Goal: Transaction & Acquisition: Purchase product/service

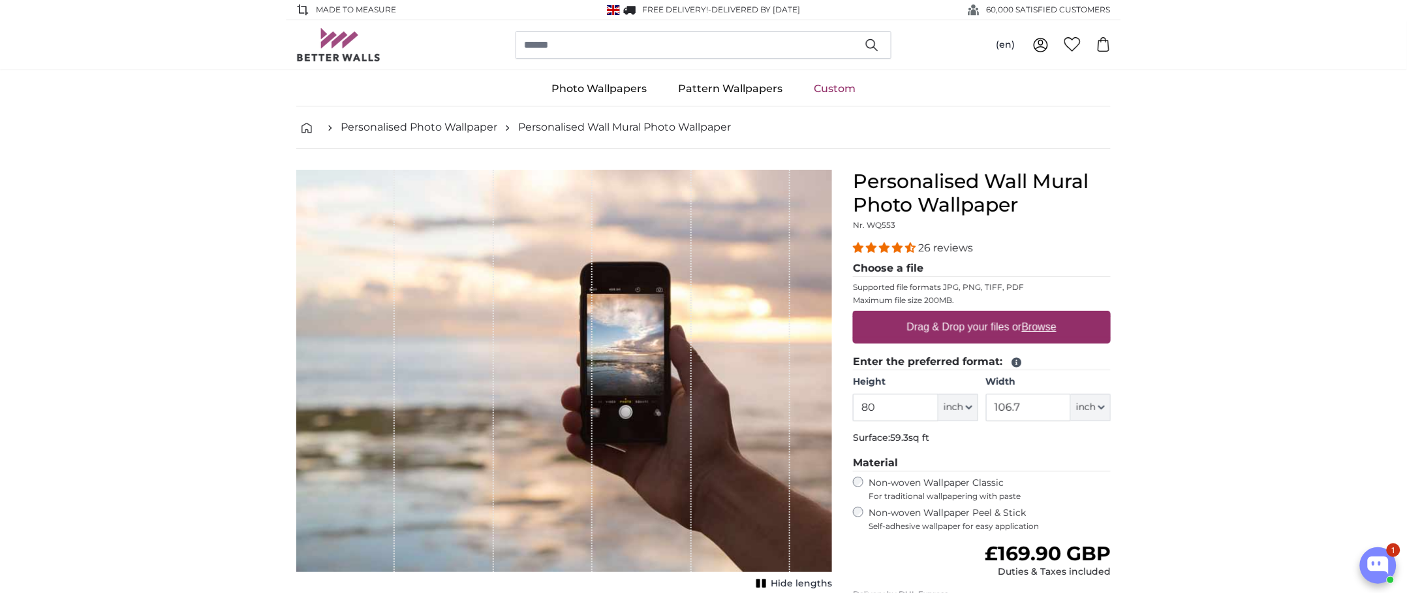
drag, startPoint x: 888, startPoint y: 407, endPoint x: 838, endPoint y: 408, distance: 50.3
click at [838, 408] on product-detail "Cancel Crop image Hide lengths Personalised Wall Mural Photo Wallpaper Nr. WQ55…" at bounding box center [703, 452] width 835 height 606
type input "247"
drag, startPoint x: 1034, startPoint y: 411, endPoint x: 961, endPoint y: 403, distance: 72.9
click at [961, 403] on div "Height 247 ft inch Centimeter (cm) Inches (inch) Feet (ft. in.) Width 106.7 ft …" at bounding box center [982, 398] width 258 height 46
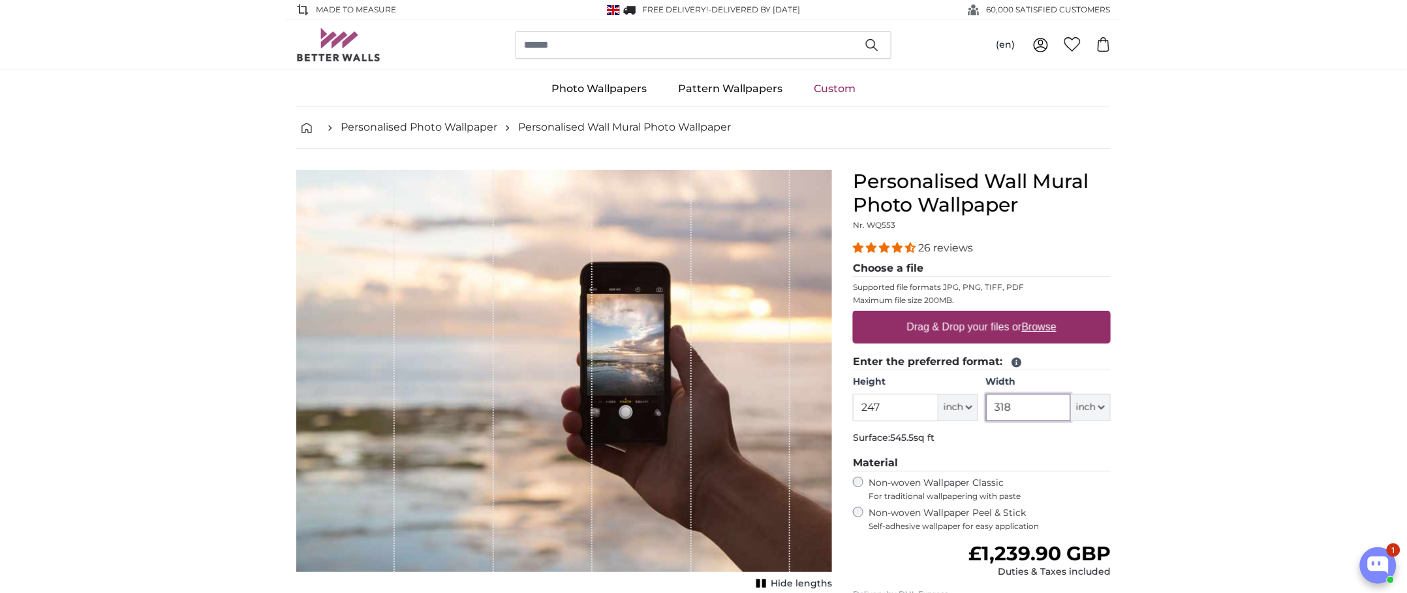
type input "318"
click at [963, 414] on span "inch" at bounding box center [954, 407] width 20 height 13
click at [963, 443] on link "Centimeter (cm)" at bounding box center [958, 445] width 115 height 23
type input "203.2"
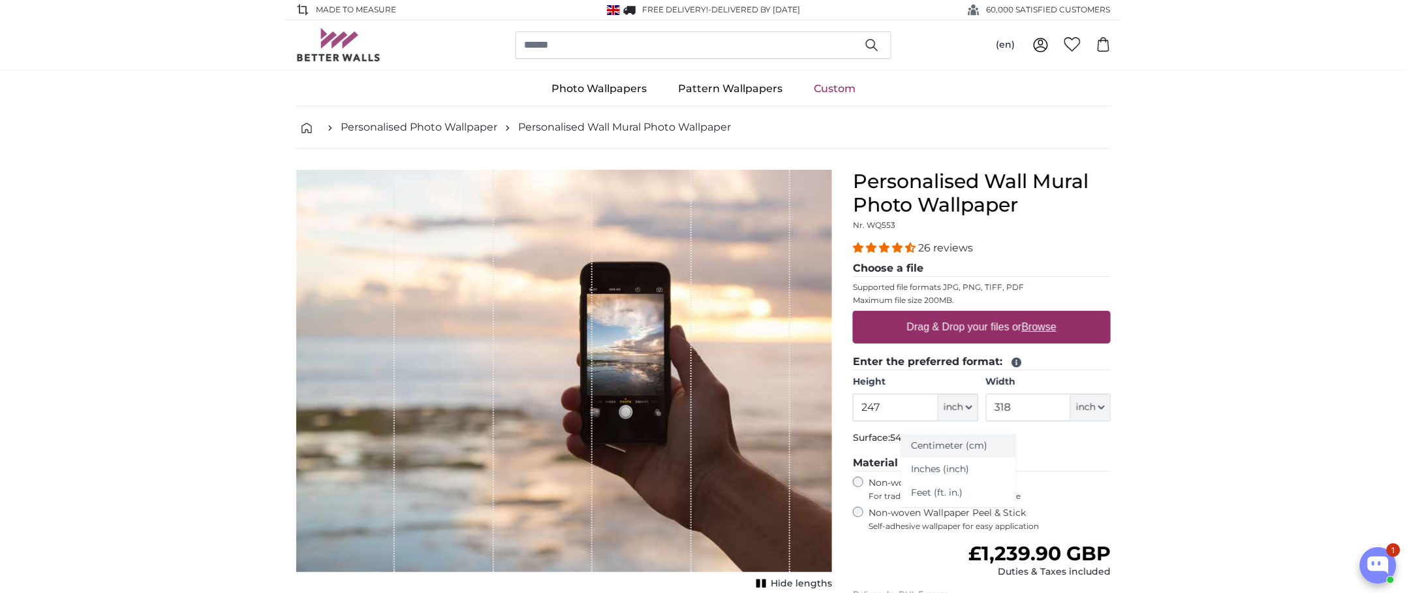
type input "271.1"
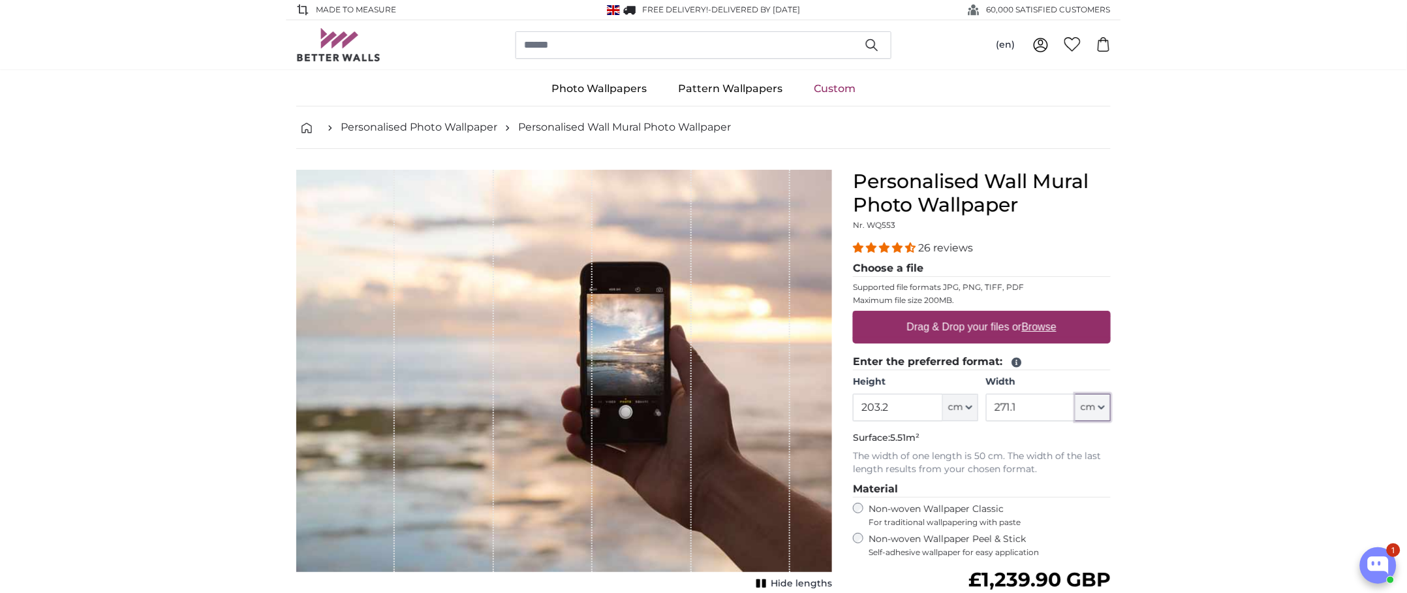
click at [1091, 411] on span "cm" at bounding box center [1088, 407] width 15 height 13
click at [1089, 439] on link "Centimeter (cm)" at bounding box center [1093, 445] width 115 height 23
click at [1042, 323] on u "Browse" at bounding box center [1039, 326] width 35 height 11
click at [1042, 315] on input "Drag & Drop your files or Browse" at bounding box center [982, 313] width 258 height 4
type input "**********"
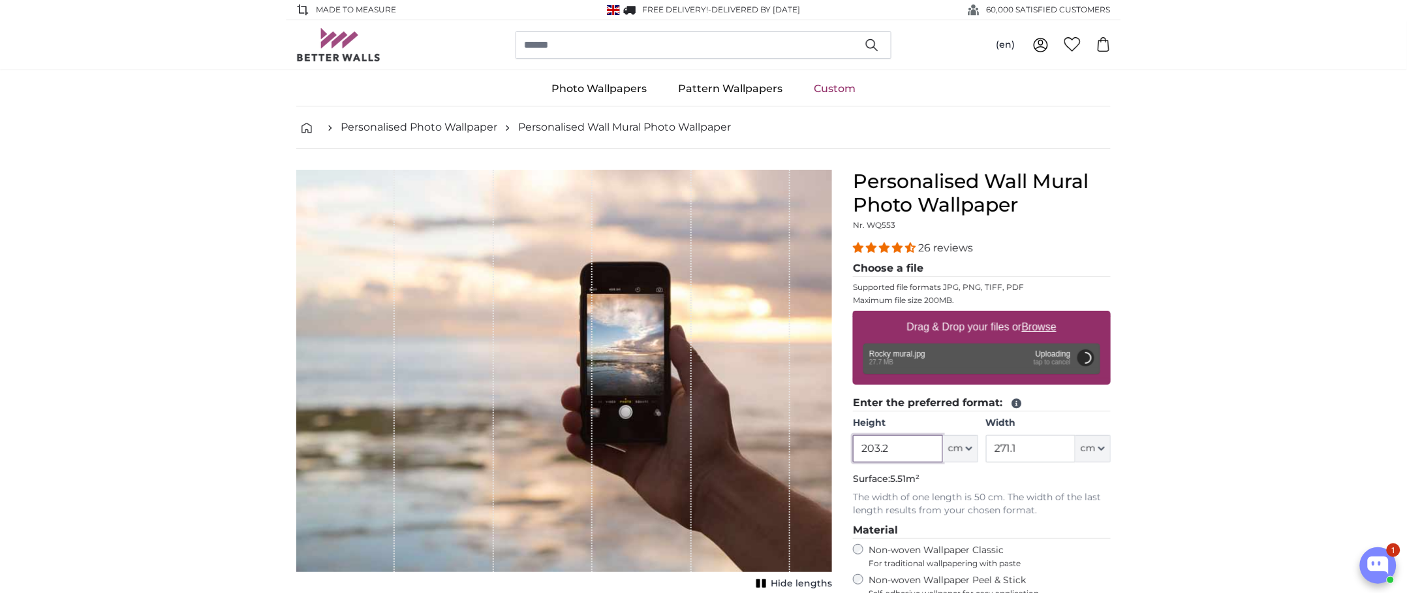
drag, startPoint x: 902, startPoint y: 452, endPoint x: 846, endPoint y: 448, distance: 56.3
click at [846, 448] on div "Personalised Wall Mural Photo Wallpaper Nr. WQ553 26 reviews Choose a file Supp…" at bounding box center [982, 496] width 279 height 653
type input "248"
click at [1031, 445] on input "271.1" at bounding box center [1030, 448] width 89 height 27
drag, startPoint x: 1038, startPoint y: 446, endPoint x: 971, endPoint y: 452, distance: 66.8
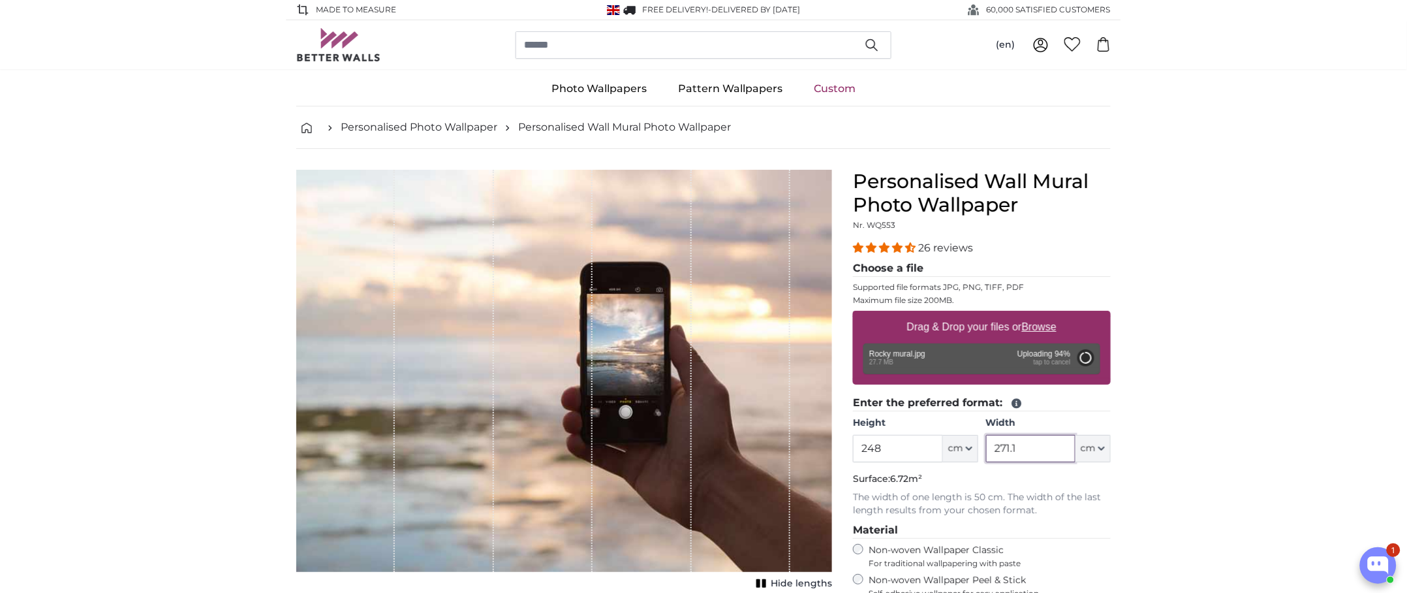
click at [971, 452] on div "Height 248 ft cm Centimeter (cm) Inches (inch) Feet (ft. in.) Width 271.1 ft cm…" at bounding box center [982, 439] width 258 height 46
type input "318"
type input "200"
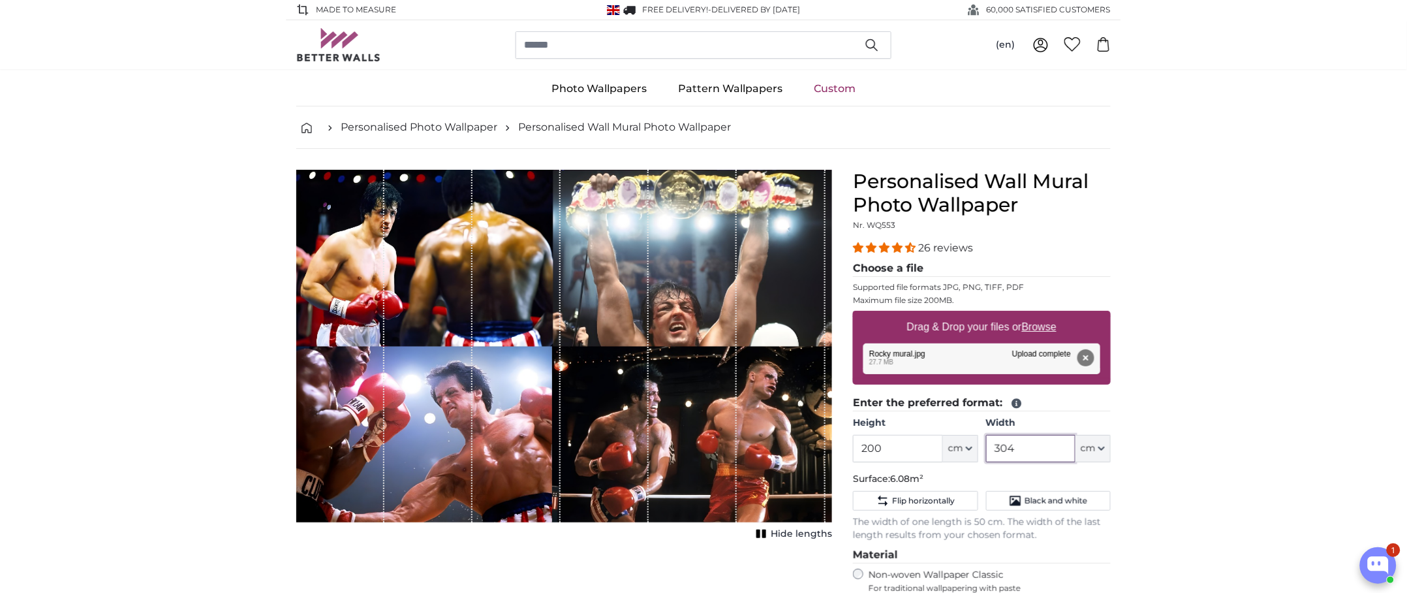
type input "304"
drag, startPoint x: 904, startPoint y: 453, endPoint x: 829, endPoint y: 450, distance: 75.1
click at [829, 450] on product-detail "Cancel Crop image Hide lengths Personalised Wall Mural Photo Wallpaper Nr. WQ55…" at bounding box center [703, 498] width 835 height 698
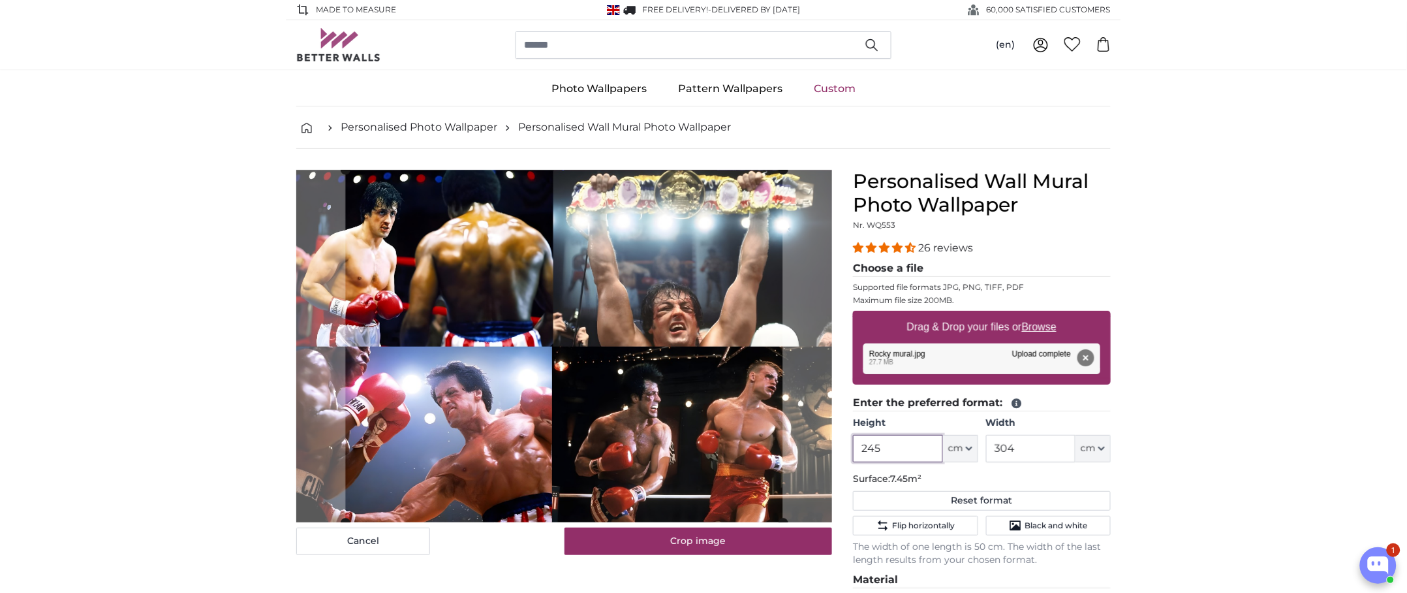
type input "245"
drag, startPoint x: 1023, startPoint y: 450, endPoint x: 951, endPoint y: 446, distance: 72.5
click at [951, 446] on div "Height 245 ft cm Centimeter (cm) Inches (inch) Feet (ft. in.) Width 304 ft cm C…" at bounding box center [982, 439] width 258 height 46
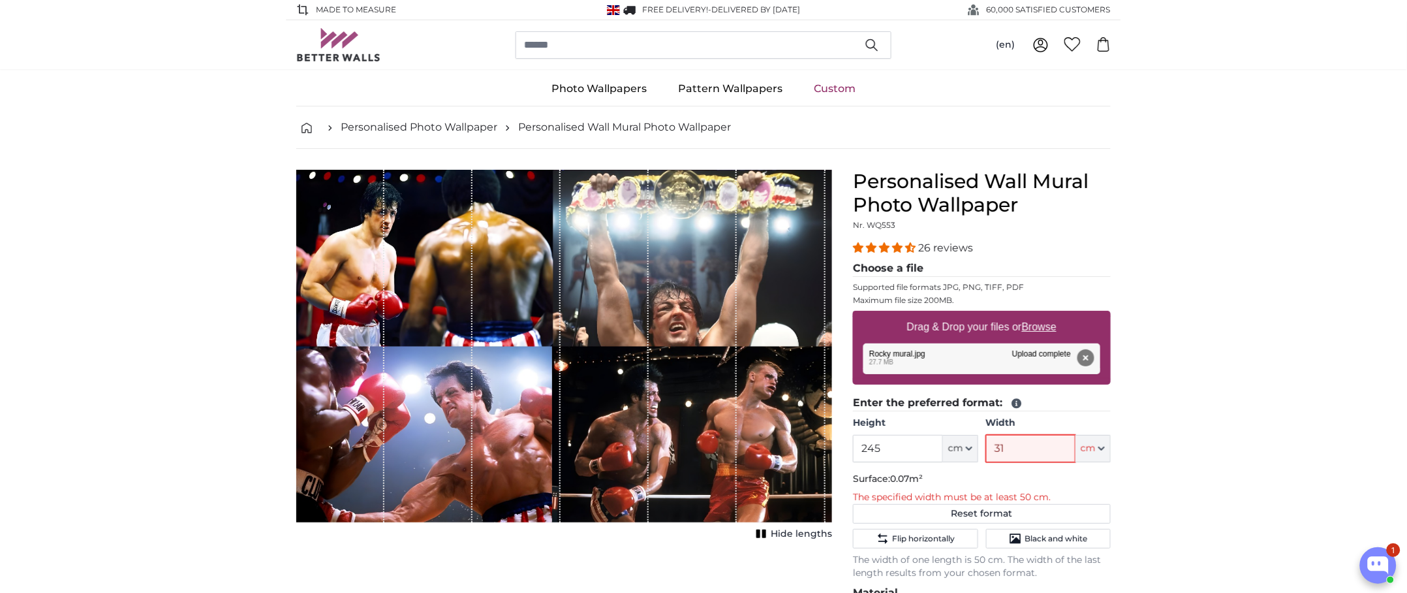
type input "318"
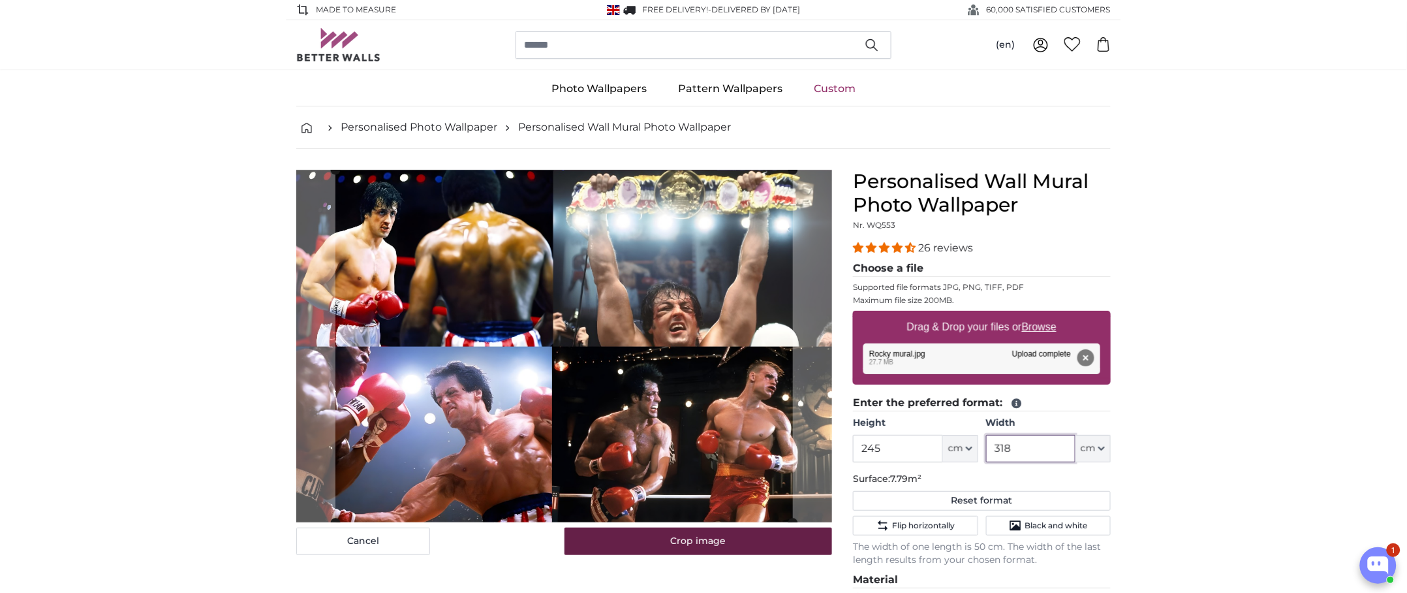
type input "318"
click at [697, 546] on button "Crop image" at bounding box center [699, 540] width 268 height 27
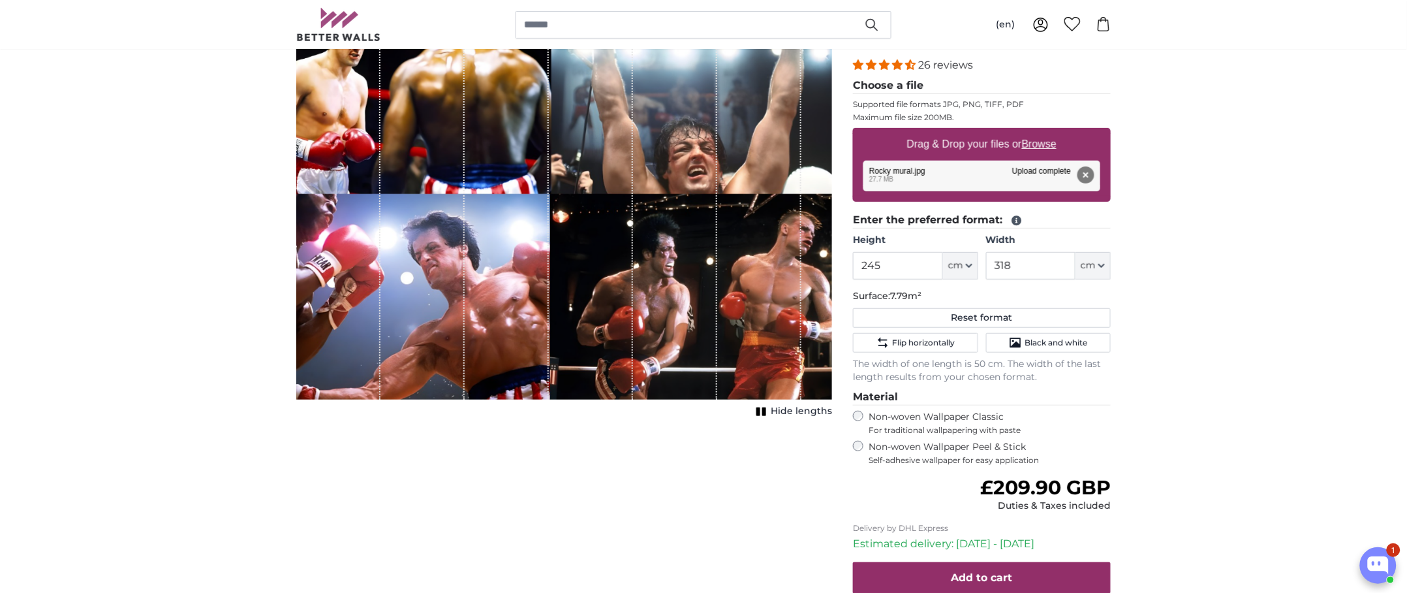
scroll to position [261, 0]
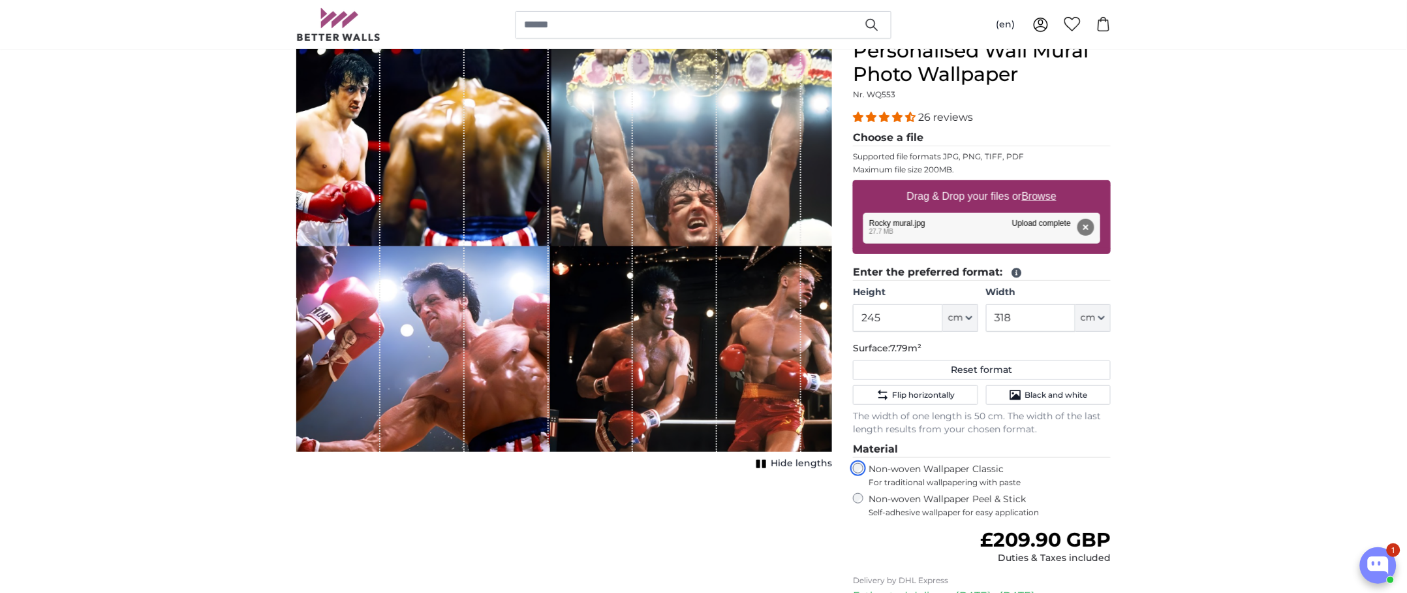
scroll to position [261, 0]
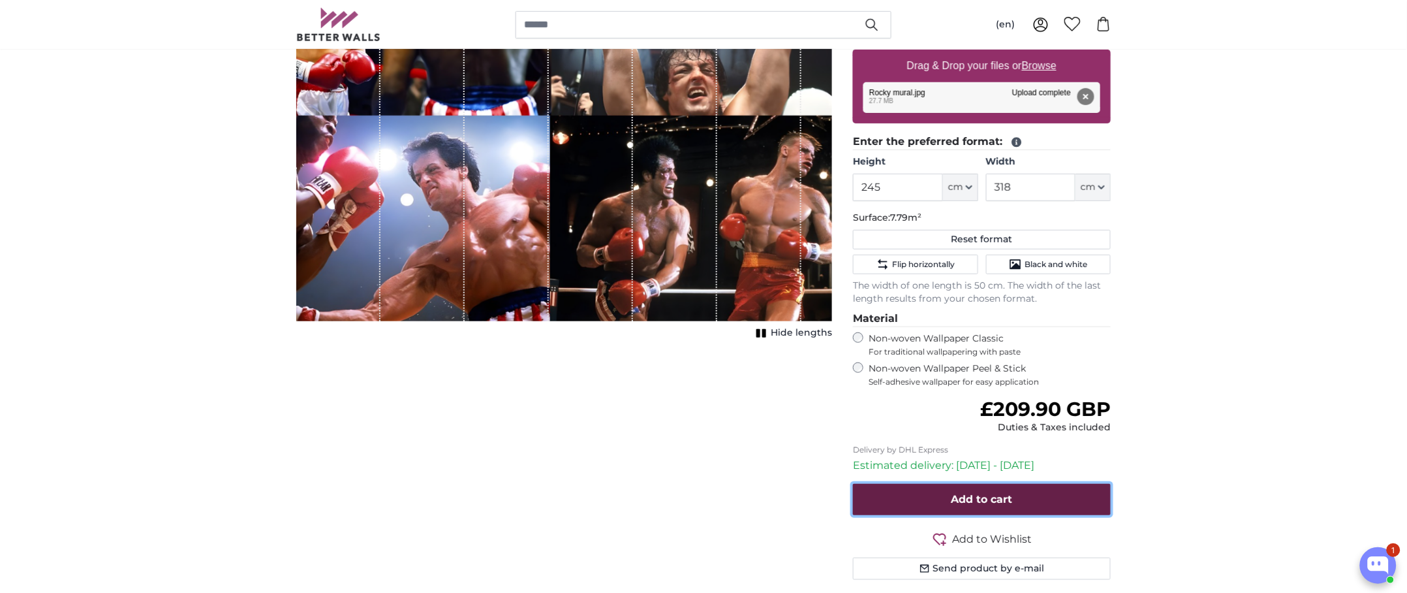
click at [994, 503] on span "Add to cart" at bounding box center [982, 499] width 61 height 12
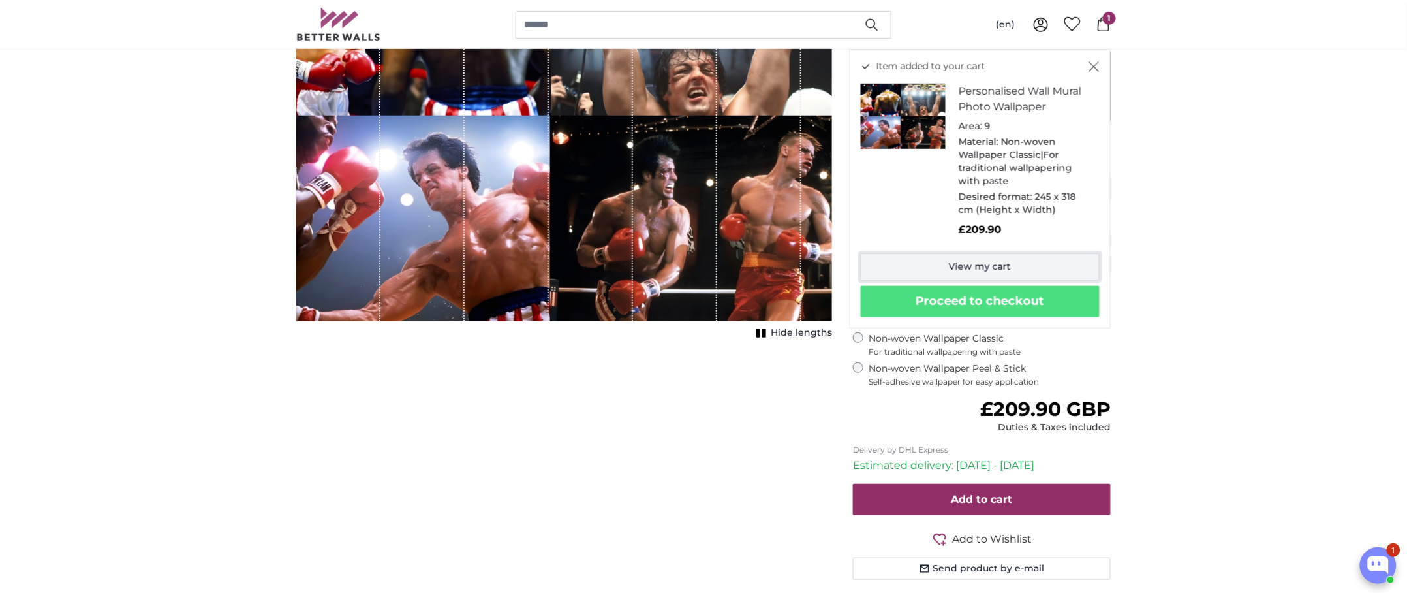
click at [989, 268] on link "View my cart" at bounding box center [980, 266] width 239 height 27
